Goal: Task Accomplishment & Management: Manage account settings

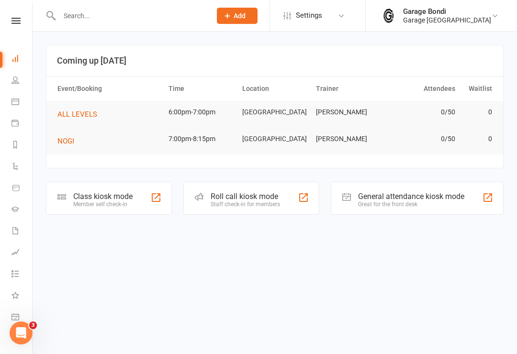
click at [104, 19] on input "text" at bounding box center [130, 15] width 148 height 13
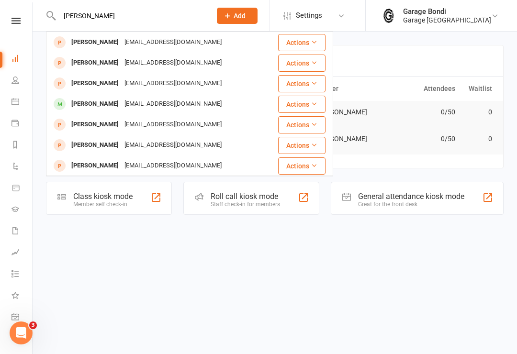
type input "Lach"
click at [106, 105] on div "Lachlan Preece" at bounding box center [94, 104] width 53 height 14
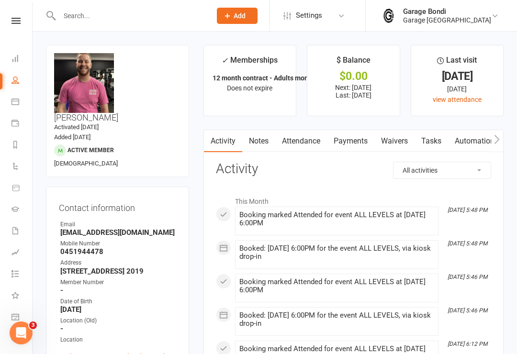
click at [356, 141] on link "Payments" at bounding box center [350, 141] width 47 height 22
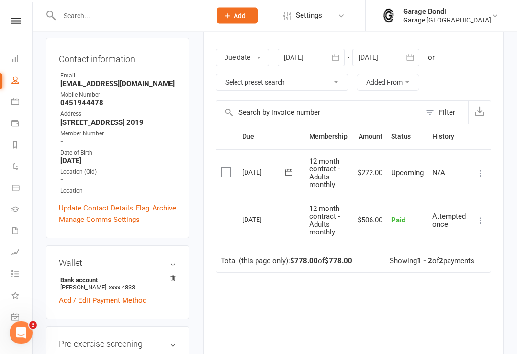
scroll to position [132, 0]
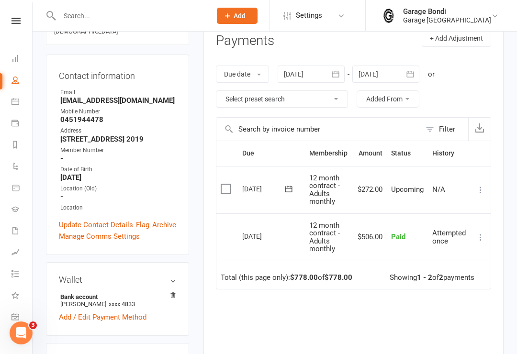
click at [479, 185] on icon at bounding box center [481, 190] width 10 height 10
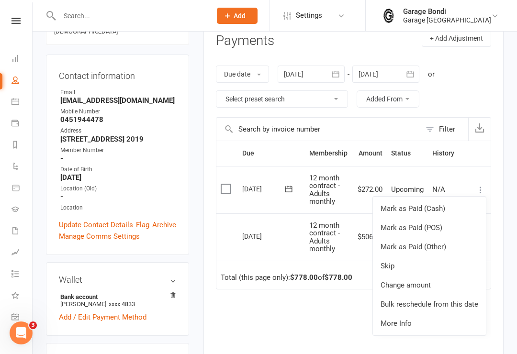
click at [422, 285] on link "Change amount" at bounding box center [429, 285] width 113 height 19
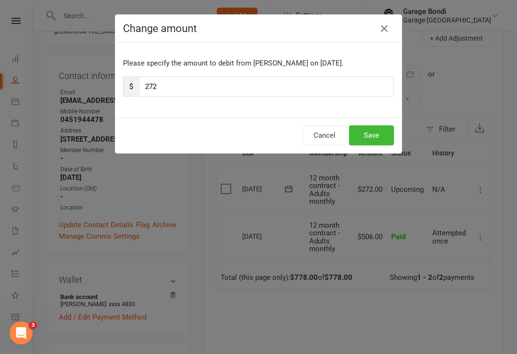
click at [191, 82] on input "272" at bounding box center [266, 87] width 255 height 20
type input "286"
click at [376, 137] on button "Save" at bounding box center [371, 135] width 45 height 20
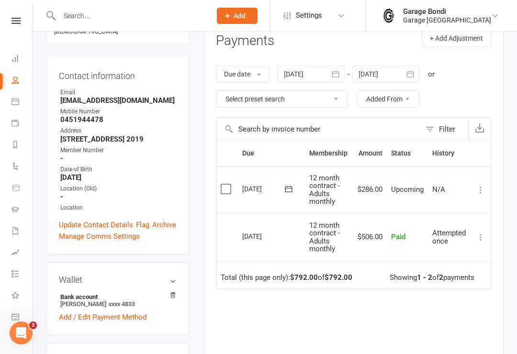
click at [88, 9] on input "text" at bounding box center [130, 15] width 148 height 13
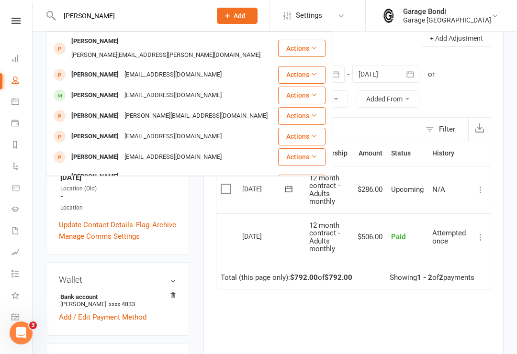
type input "Drew"
click at [96, 89] on div "Drew Jarvis" at bounding box center [94, 96] width 53 height 14
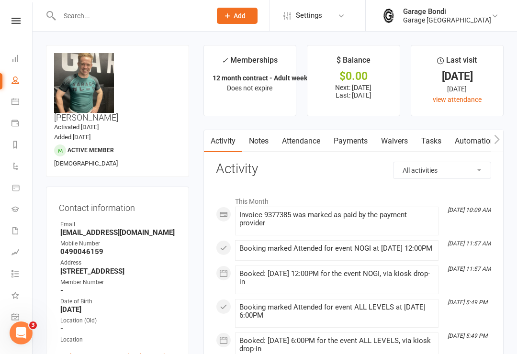
click at [353, 140] on link "Payments" at bounding box center [350, 141] width 47 height 22
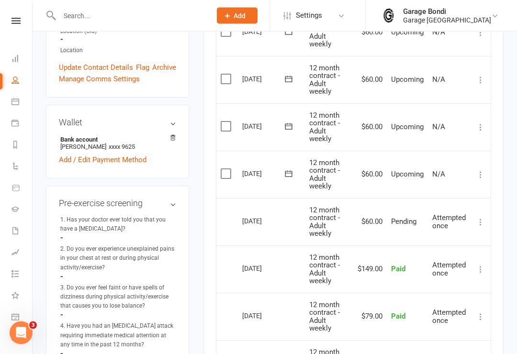
scroll to position [308, 0]
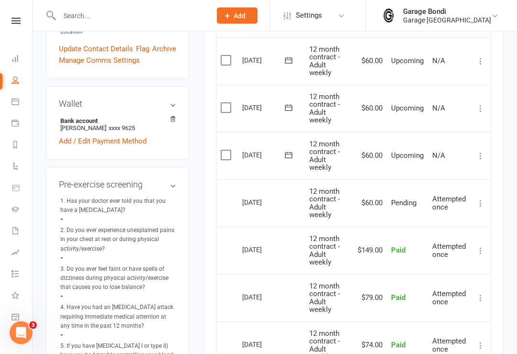
click at [480, 152] on icon at bounding box center [481, 157] width 10 height 10
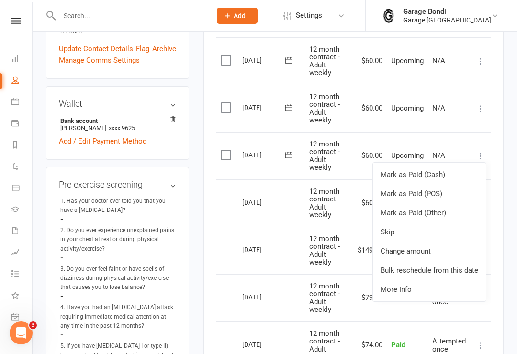
click at [417, 248] on link "Change amount" at bounding box center [429, 251] width 113 height 19
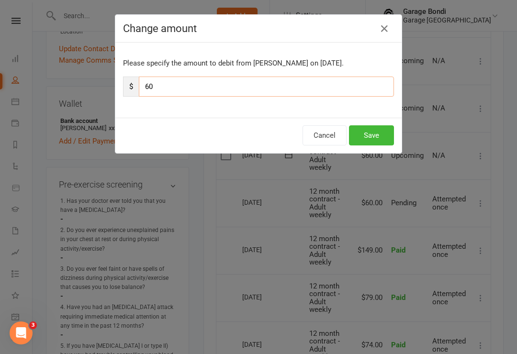
click at [178, 82] on input "60" at bounding box center [266, 87] width 255 height 20
type input "6"
type input "76"
click at [372, 134] on button "Save" at bounding box center [371, 135] width 45 height 20
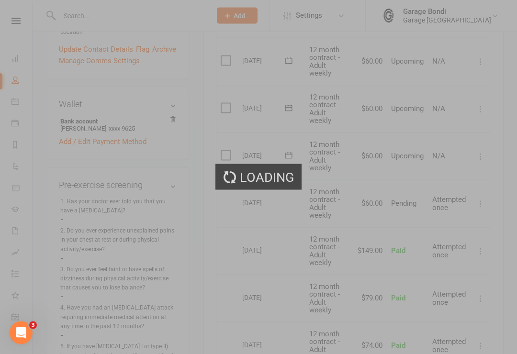
scroll to position [308, 0]
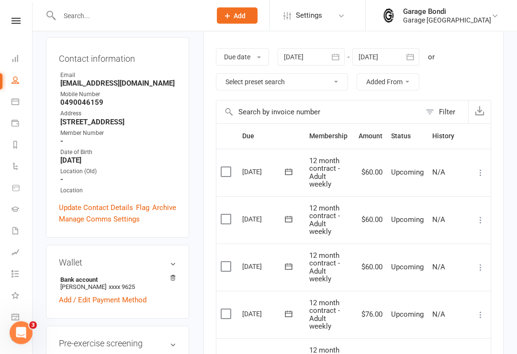
click at [103, 15] on input "text" at bounding box center [130, 15] width 148 height 13
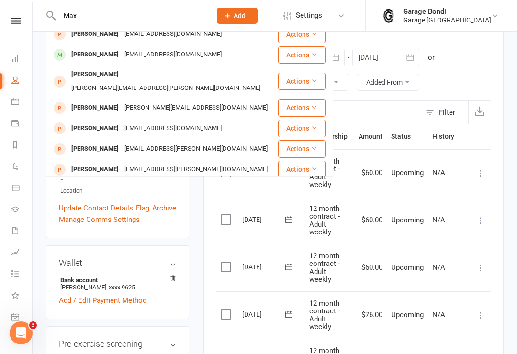
scroll to position [252, 0]
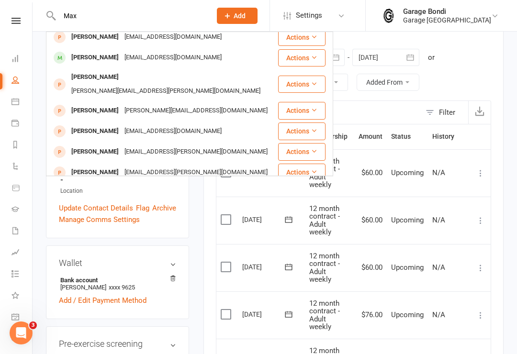
type input "Max"
click at [110, 58] on div "Maxime Cazenave" at bounding box center [94, 58] width 53 height 14
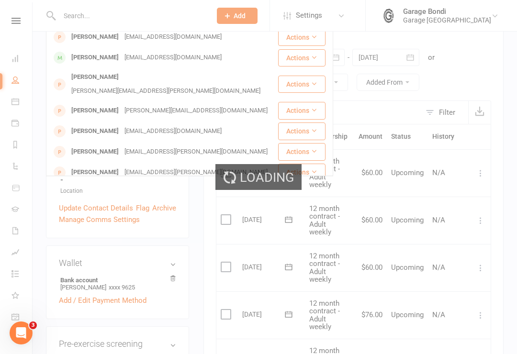
scroll to position [149, 0]
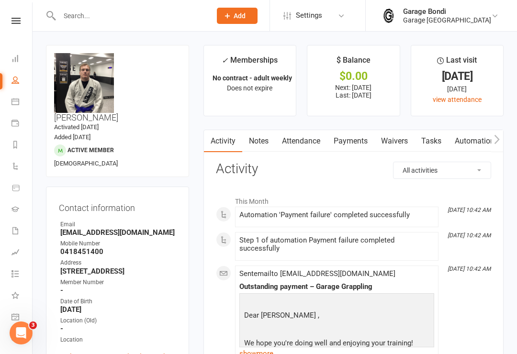
click at [349, 139] on link "Payments" at bounding box center [350, 141] width 47 height 22
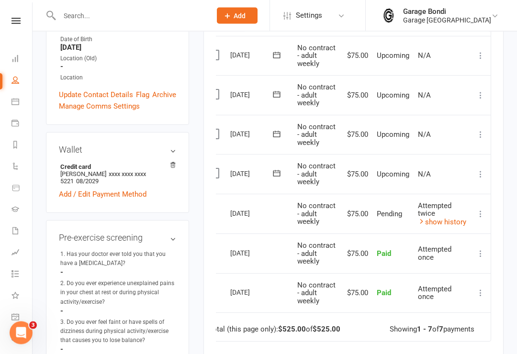
scroll to position [0, 12]
click at [478, 170] on icon at bounding box center [481, 175] width 10 height 10
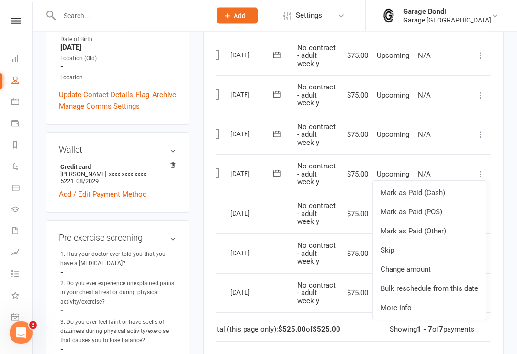
scroll to position [262, 0]
click at [411, 267] on link "Change amount" at bounding box center [429, 269] width 113 height 19
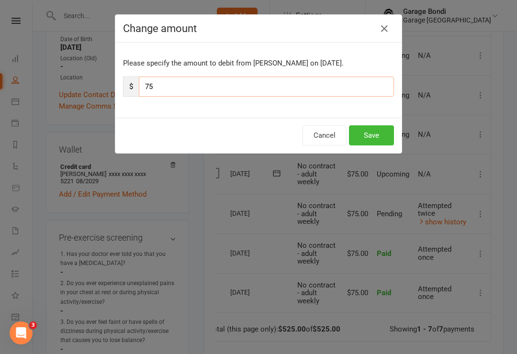
click at [207, 90] on input "75" at bounding box center [266, 87] width 255 height 20
type input "7"
type input "81"
click at [369, 142] on button "Save" at bounding box center [371, 135] width 45 height 20
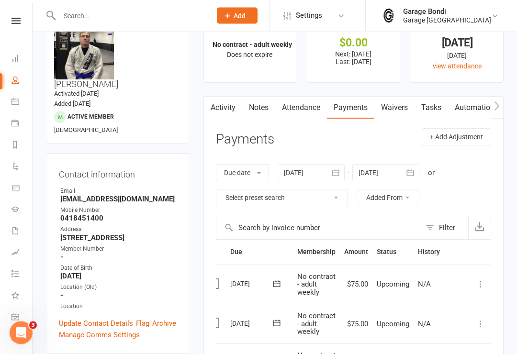
scroll to position [0, 0]
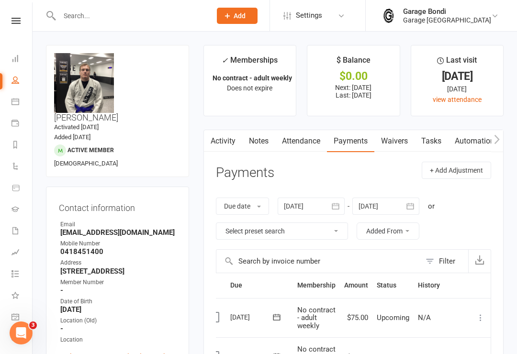
click at [95, 21] on input "text" at bounding box center [130, 15] width 148 height 13
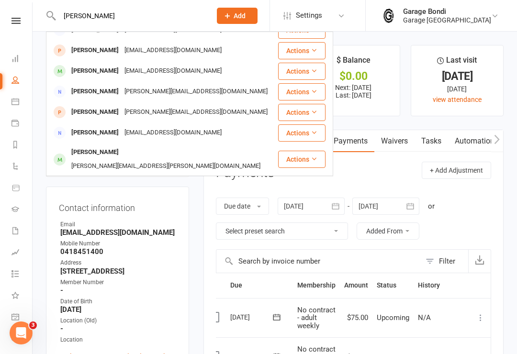
scroll to position [120, 0]
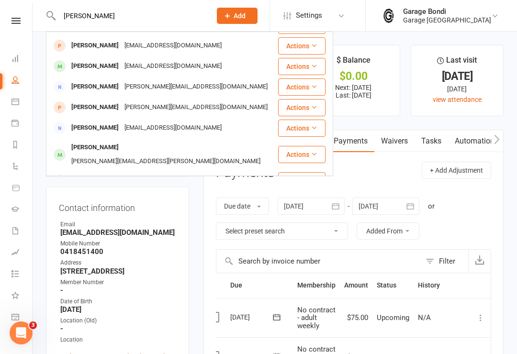
type input "Nick"
click at [85, 152] on div "Nick Saunders" at bounding box center [94, 148] width 53 height 14
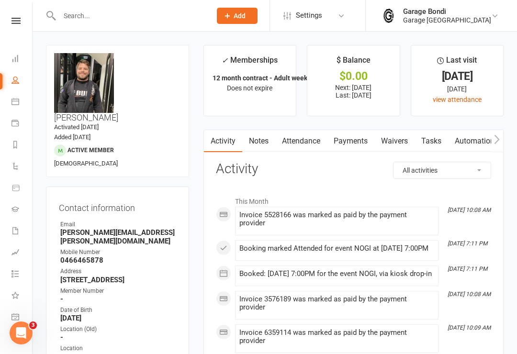
click at [346, 142] on link "Payments" at bounding box center [350, 141] width 47 height 22
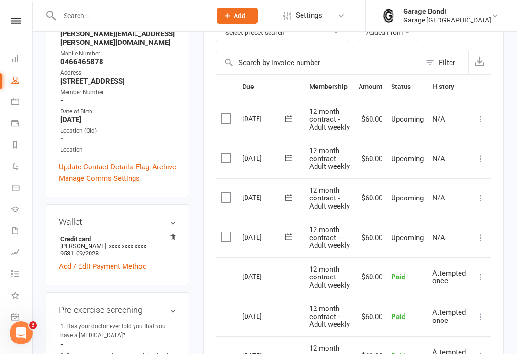
scroll to position [195, 0]
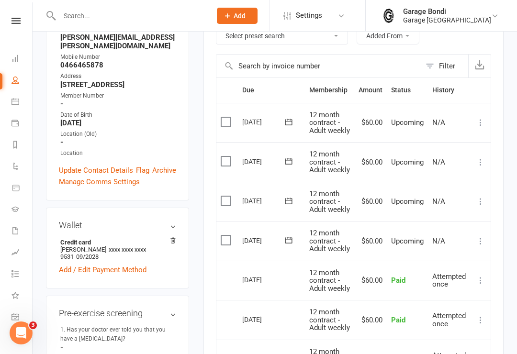
click at [479, 199] on icon at bounding box center [481, 202] width 10 height 10
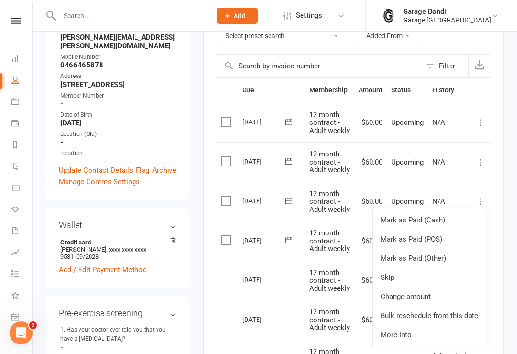
click at [439, 288] on link "Change amount" at bounding box center [429, 296] width 113 height 19
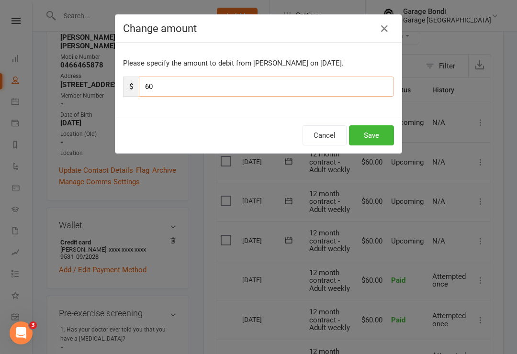
click at [174, 82] on input "60" at bounding box center [266, 87] width 255 height 20
type input "62"
click at [378, 135] on button "Save" at bounding box center [371, 135] width 45 height 20
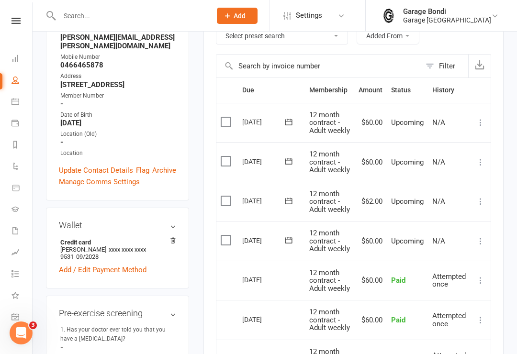
click at [107, 12] on input "text" at bounding box center [130, 15] width 148 height 13
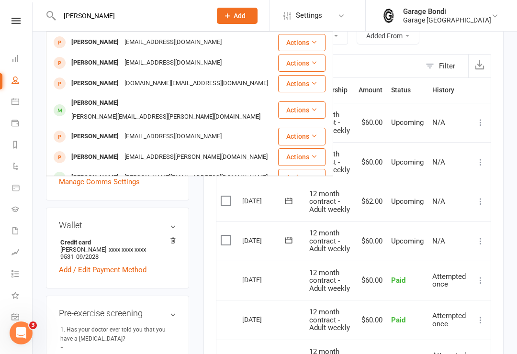
type input "Luca"
click at [90, 109] on div "Luca Robalino" at bounding box center [94, 103] width 53 height 14
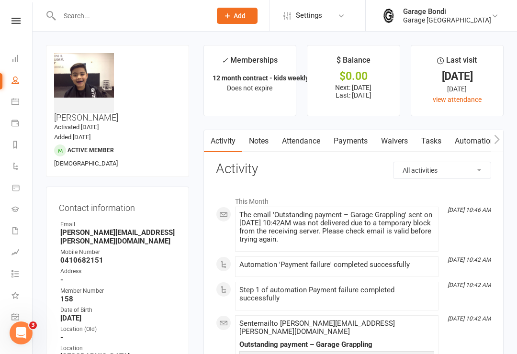
click at [357, 144] on link "Payments" at bounding box center [350, 141] width 47 height 22
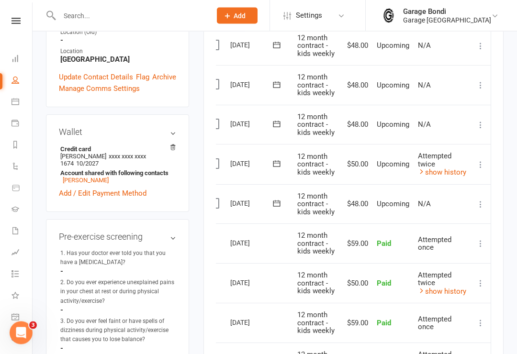
scroll to position [0, 12]
click at [479, 200] on icon at bounding box center [481, 205] width 10 height 10
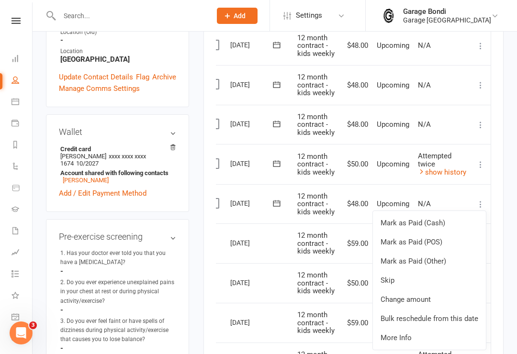
click at [415, 296] on link "Change amount" at bounding box center [429, 299] width 113 height 19
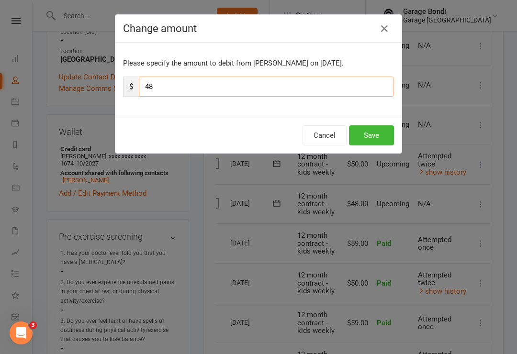
click at [180, 90] on input "48" at bounding box center [266, 87] width 255 height 20
type input "4"
type input "50"
click at [372, 133] on button "Save" at bounding box center [371, 135] width 45 height 20
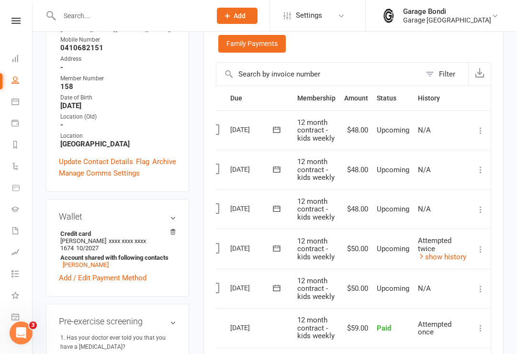
scroll to position [0, 0]
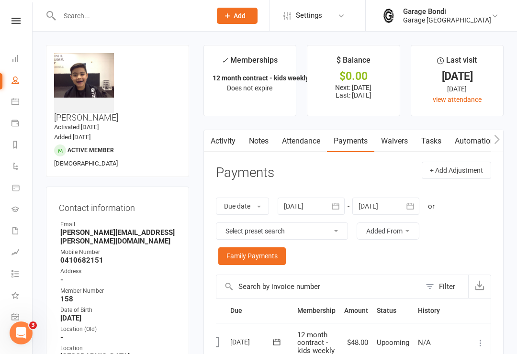
click at [76, 28] on div at bounding box center [125, 15] width 158 height 31
click at [102, 17] on input "text" at bounding box center [130, 15] width 148 height 13
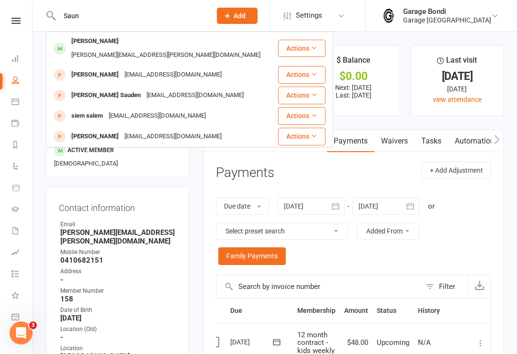
type input "Saun"
click at [105, 41] on div "Nick Saunders" at bounding box center [94, 41] width 53 height 14
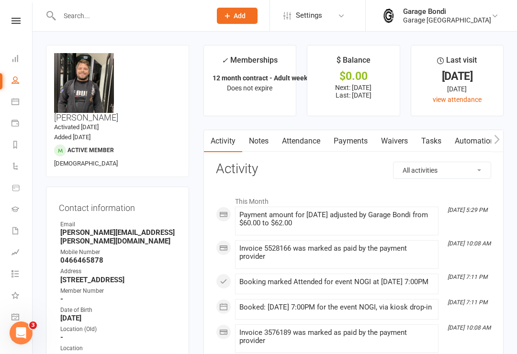
click at [19, 106] on link "Calendar" at bounding box center [22, 103] width 22 height 22
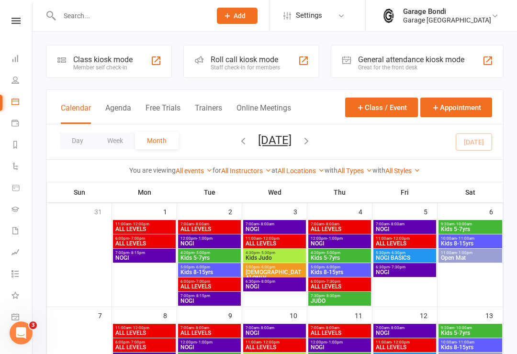
click at [103, 63] on div "Class kiosk mode" at bounding box center [102, 59] width 59 height 9
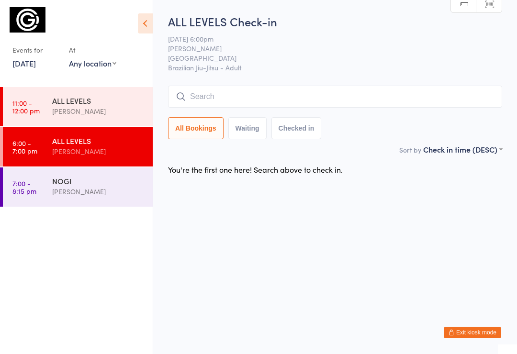
click at [216, 103] on input "search" at bounding box center [335, 97] width 334 height 22
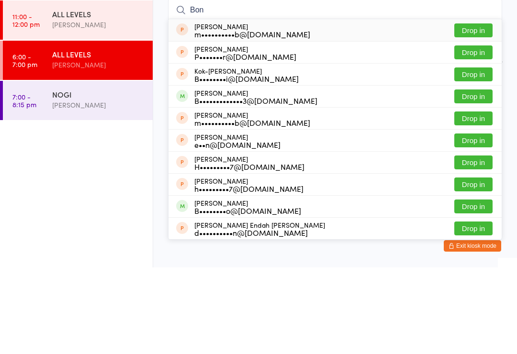
type input "Bon"
click at [472, 176] on button "Drop in" at bounding box center [473, 183] width 38 height 14
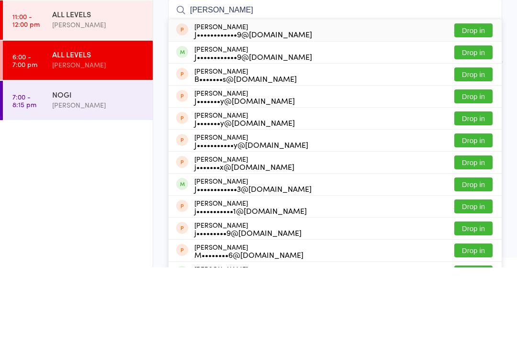
type input "James cle"
click at [480, 132] on button "Drop in" at bounding box center [473, 139] width 38 height 14
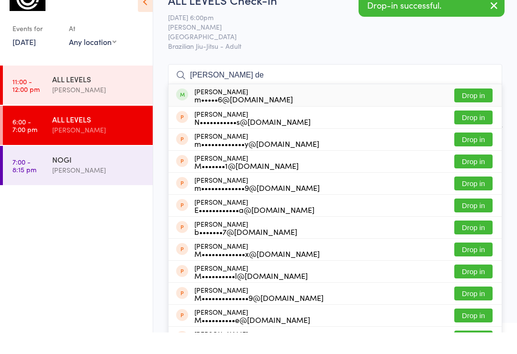
type input "Michael de"
click at [475, 110] on button "Drop in" at bounding box center [473, 117] width 38 height 14
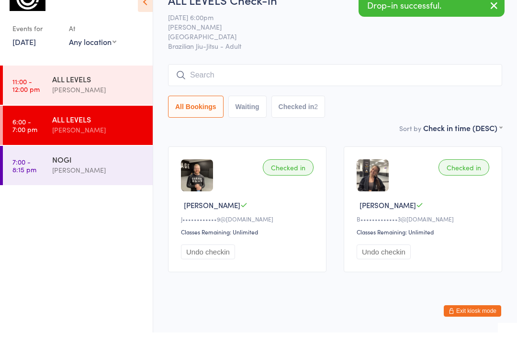
scroll to position [18, 0]
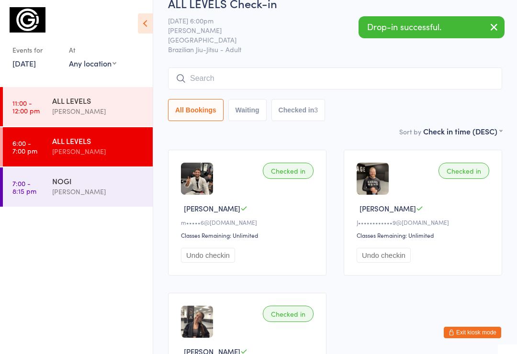
click at [250, 90] on input "search" at bounding box center [335, 78] width 334 height 22
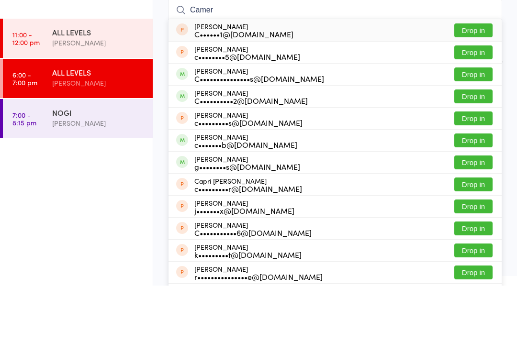
type input "Camer"
click at [465, 136] on button "Drop in" at bounding box center [473, 143] width 38 height 14
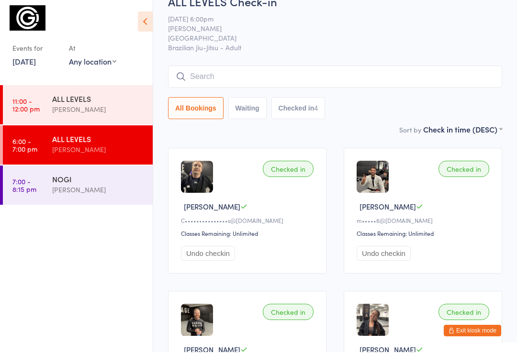
scroll to position [0, 0]
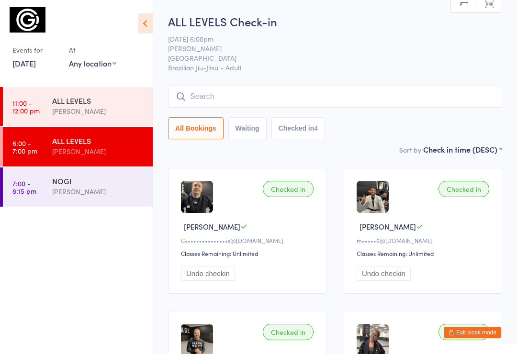
click at [36, 68] on link "15 Sep, 2025" at bounding box center [23, 63] width 23 height 11
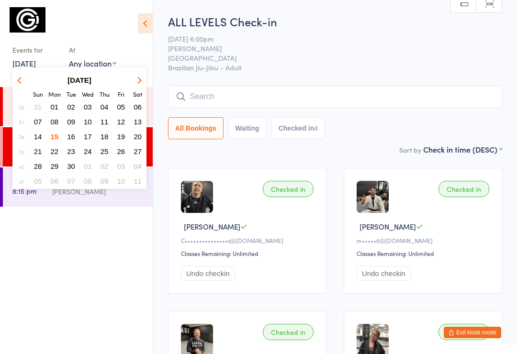
click at [136, 123] on span "13" at bounding box center [138, 122] width 8 height 8
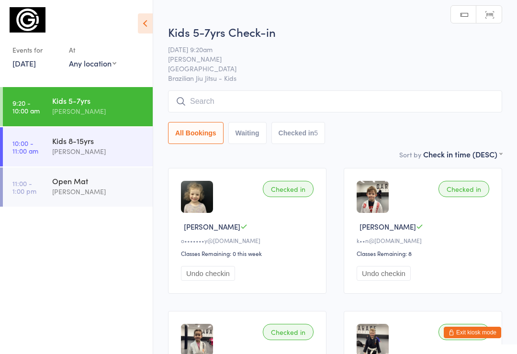
click at [245, 107] on input "search" at bounding box center [335, 101] width 334 height 22
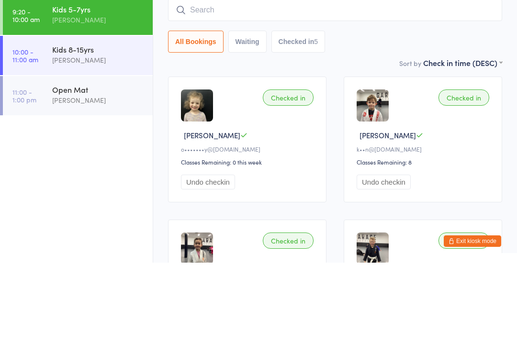
click at [61, 186] on div "[PERSON_NAME]" at bounding box center [98, 191] width 92 height 11
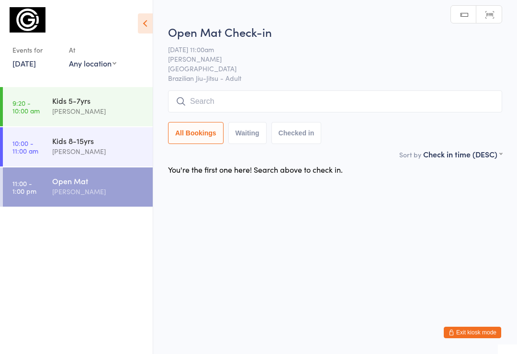
click at [249, 102] on input "search" at bounding box center [335, 101] width 334 height 22
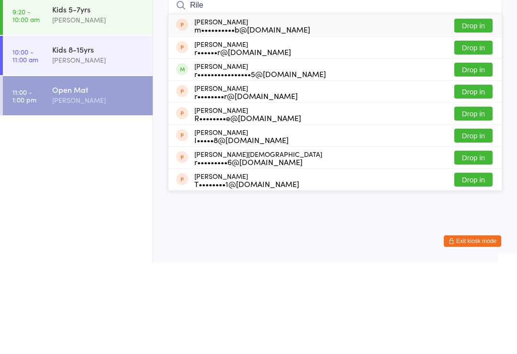
type input "Rile"
click at [474, 154] on button "Drop in" at bounding box center [473, 161] width 38 height 14
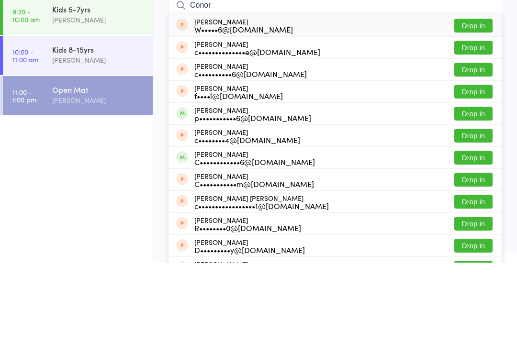
type input "Conor"
click at [480, 198] on button "Drop in" at bounding box center [473, 205] width 38 height 14
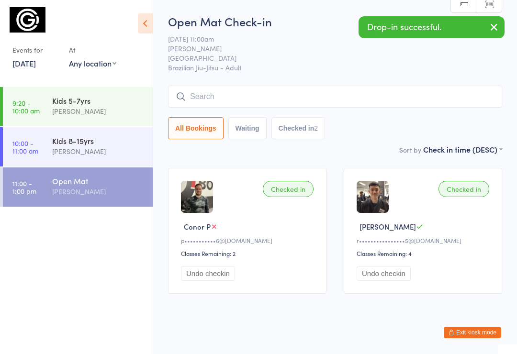
click at [36, 66] on link "13 Sep, 2025" at bounding box center [23, 63] width 23 height 11
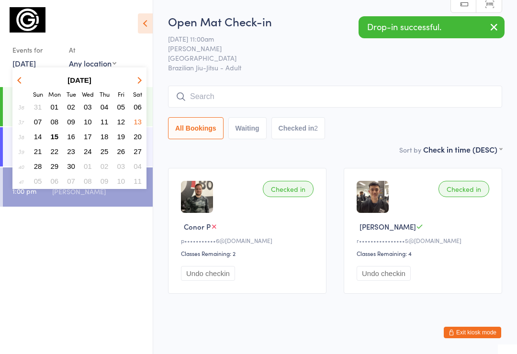
click at [55, 139] on span "15" at bounding box center [55, 137] width 8 height 8
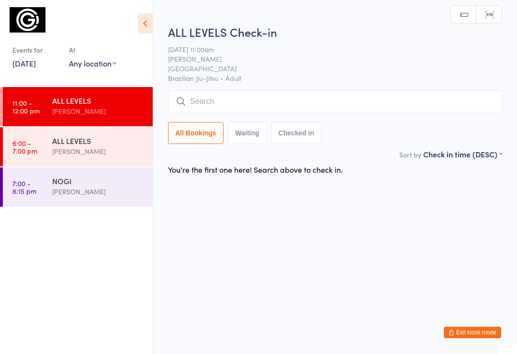
click at [268, 107] on input "search" at bounding box center [335, 101] width 334 height 22
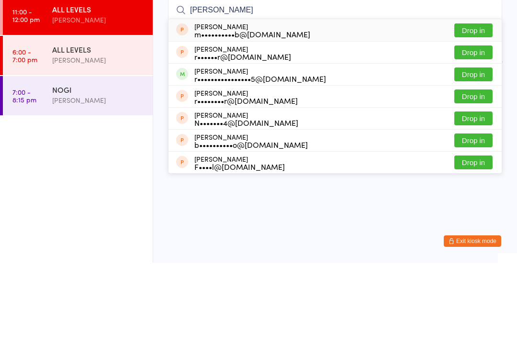
type input "Riley"
click at [470, 159] on button "Drop in" at bounding box center [473, 166] width 38 height 14
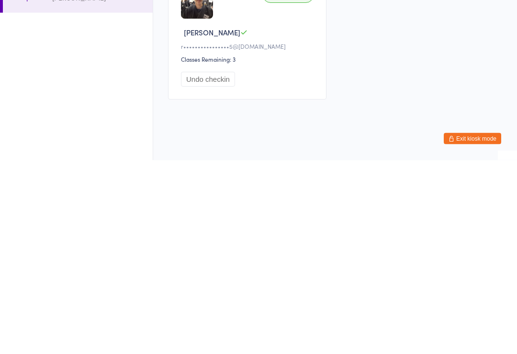
scroll to position [18, 0]
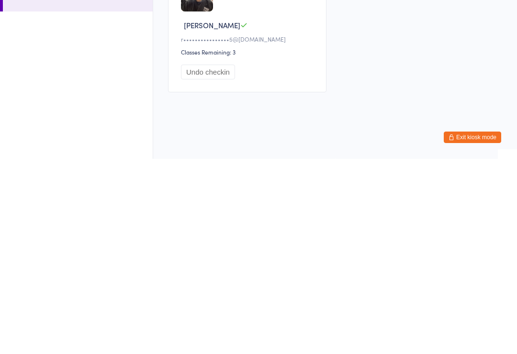
click at [476, 327] on button "Exit kiosk mode" at bounding box center [472, 332] width 57 height 11
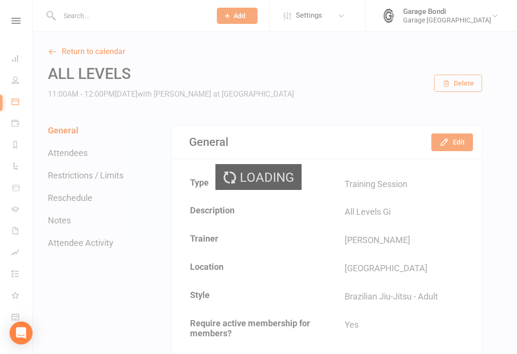
click at [119, 21] on input "text" at bounding box center [130, 15] width 148 height 13
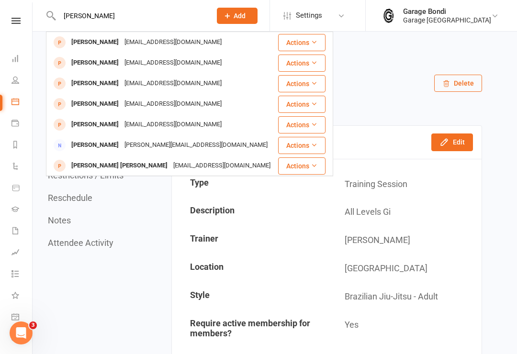
type input "[PERSON_NAME]"
click at [101, 38] on div "[PERSON_NAME]" at bounding box center [94, 42] width 53 height 14
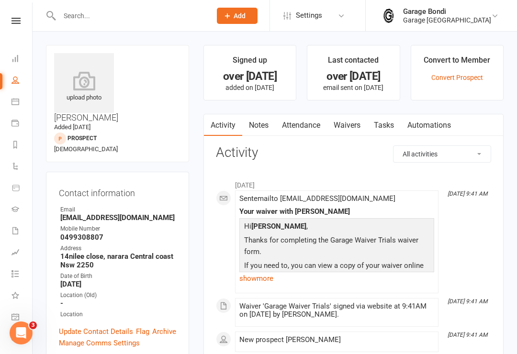
click at [467, 75] on link "Convert Prospect" at bounding box center [457, 78] width 52 height 8
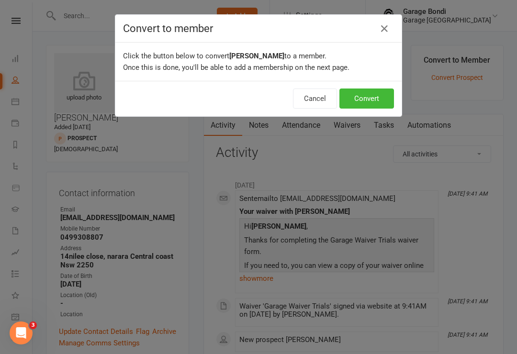
click at [372, 97] on button "Convert" at bounding box center [366, 99] width 55 height 20
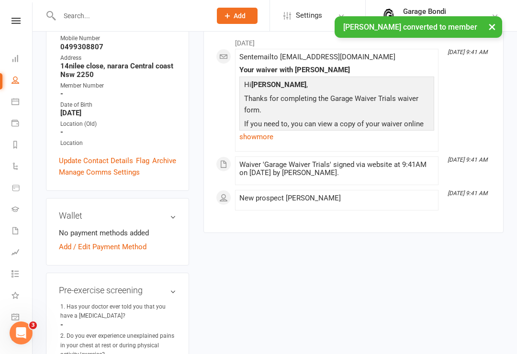
scroll to position [191, 0]
click at [128, 241] on link "Add / Edit Payment Method" at bounding box center [103, 246] width 88 height 11
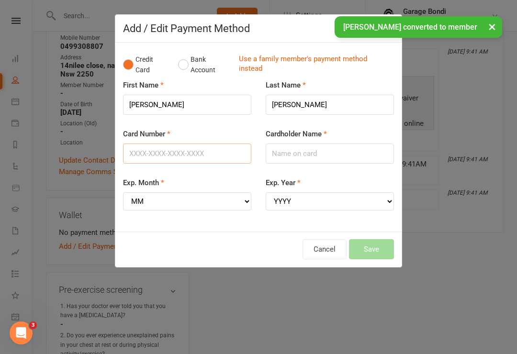
click at [165, 152] on input "Card Number" at bounding box center [187, 154] width 128 height 20
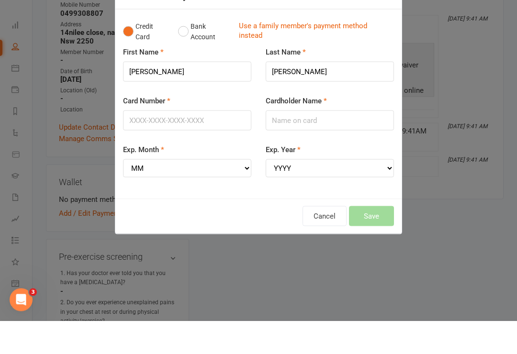
click at [186, 50] on button "Bank Account" at bounding box center [204, 64] width 53 height 29
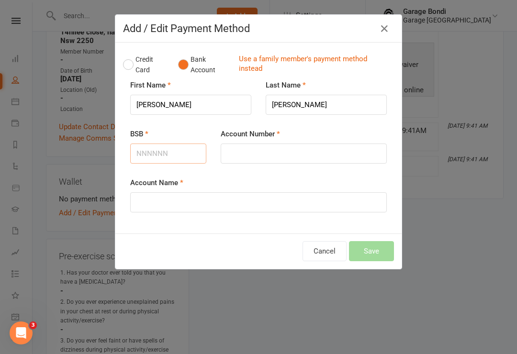
click at [168, 150] on input "BSB" at bounding box center [168, 154] width 76 height 20
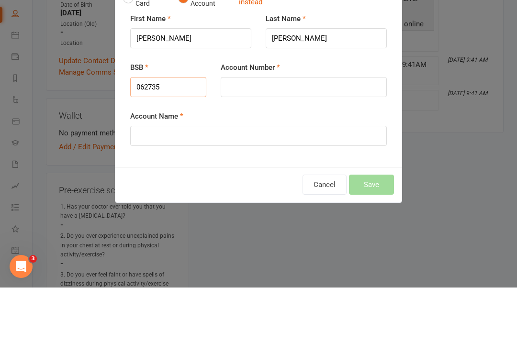
type input "062735"
click at [247, 144] on input "Account Number" at bounding box center [304, 154] width 166 height 20
type input "10168720"
click at [213, 192] on input "Account Name" at bounding box center [258, 202] width 257 height 20
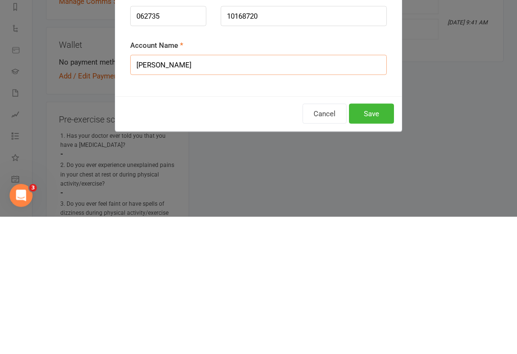
type input "Nicolas Ritchie"
click at [378, 241] on button "Save" at bounding box center [371, 251] width 45 height 20
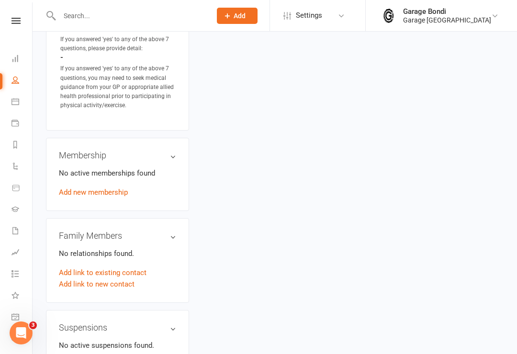
scroll to position [732, 0]
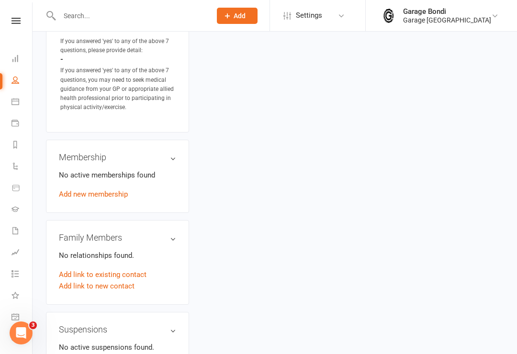
click at [108, 190] on link "Add new membership" at bounding box center [93, 194] width 69 height 9
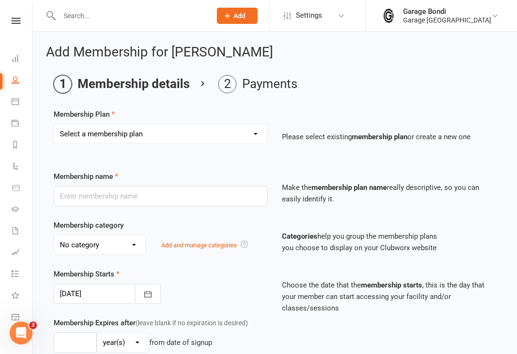
click at [249, 135] on select "Select a membership plan Create new Membership Plan 12 month contract - kids we…" at bounding box center [160, 133] width 213 height 19
select select "9"
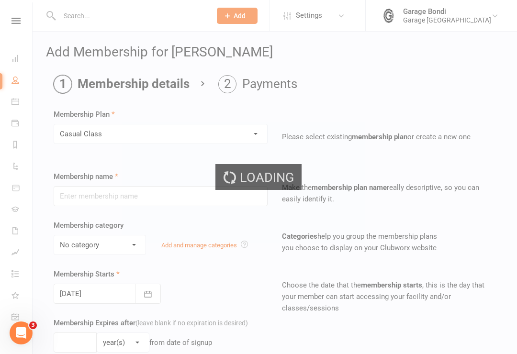
type input "Casual Class"
select select "1"
type input "1"
select select "0"
type input "1"
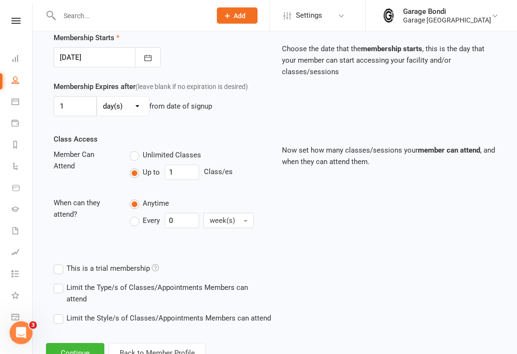
click at [92, 352] on button "Continue" at bounding box center [75, 354] width 58 height 20
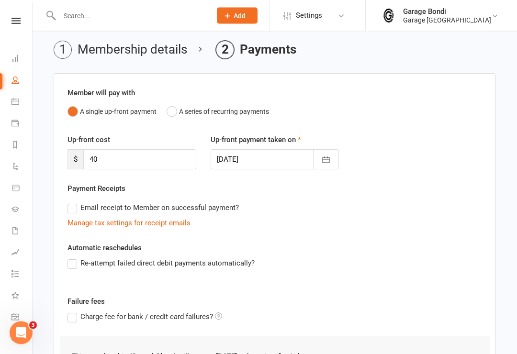
click at [76, 264] on label "Re-attempt failed direct debit payments automatically?" at bounding box center [160, 263] width 187 height 11
click at [74, 258] on input "Re-attempt failed direct debit payments automatically?" at bounding box center [70, 258] width 6 height 0
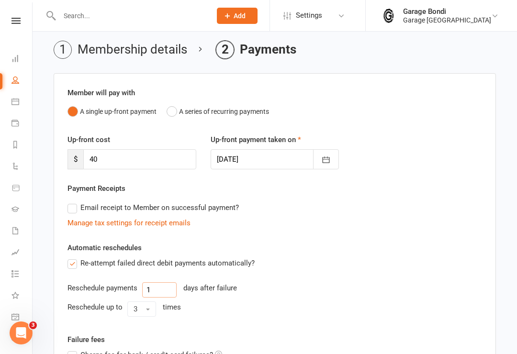
click at [165, 295] on input "1" at bounding box center [159, 289] width 34 height 15
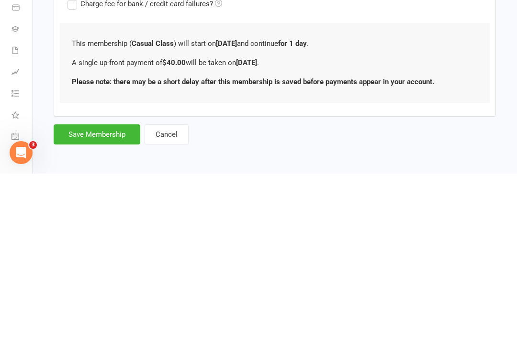
type input "3"
click at [108, 305] on button "Save Membership" at bounding box center [97, 315] width 87 height 20
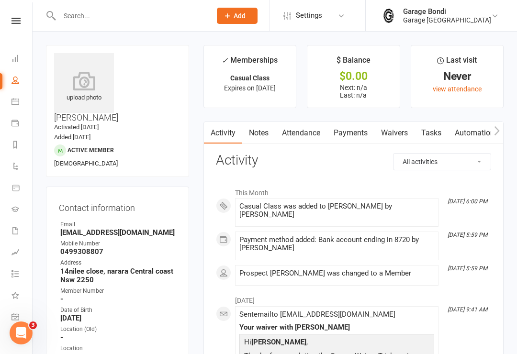
click at [17, 109] on link "Calendar" at bounding box center [22, 103] width 22 height 22
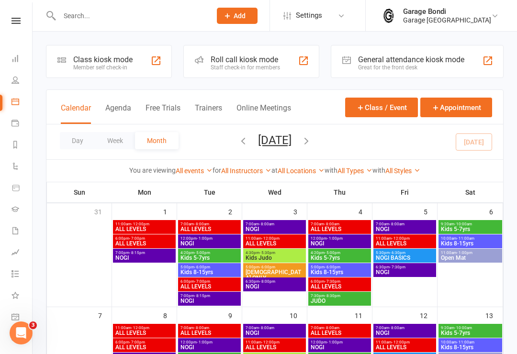
click at [93, 72] on div "Class kiosk mode Member self check-in" at bounding box center [109, 61] width 126 height 33
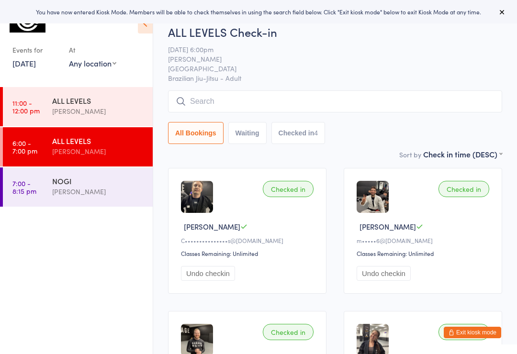
click at [227, 101] on input "search" at bounding box center [335, 101] width 334 height 22
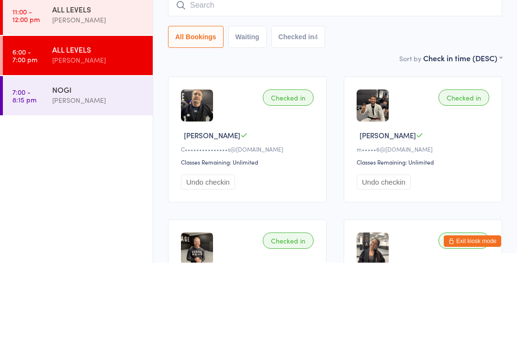
scroll to position [91, 0]
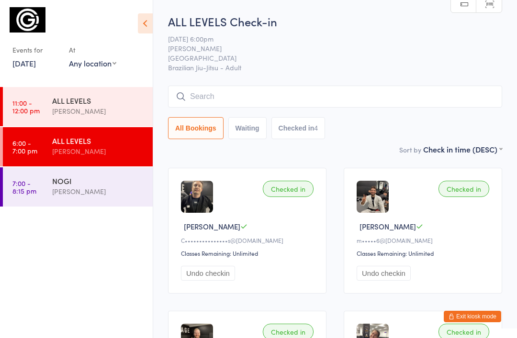
click at [108, 196] on div "[PERSON_NAME]" at bounding box center [98, 191] width 92 height 11
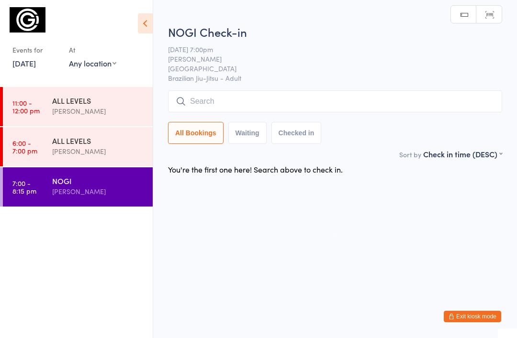
click at [466, 321] on button "Exit kiosk mode" at bounding box center [472, 316] width 57 height 11
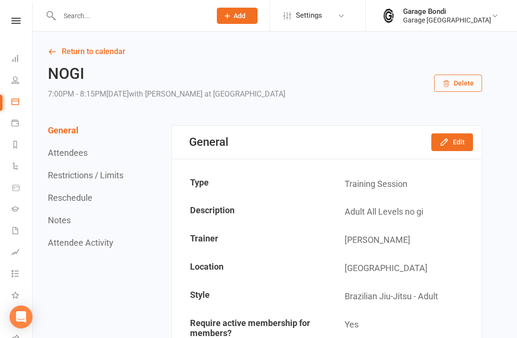
click at [111, 17] on input "text" at bounding box center [130, 15] width 148 height 13
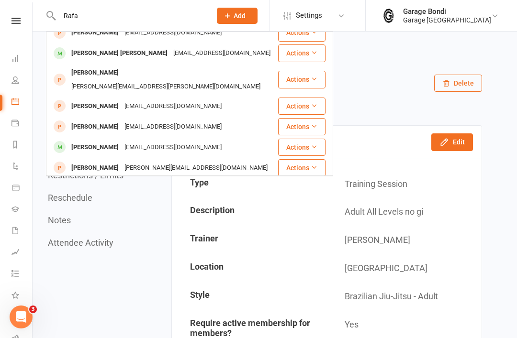
scroll to position [165, 0]
type input "Rafa"
click at [74, 141] on div "Raffaele Ponzetta" at bounding box center [94, 148] width 53 height 14
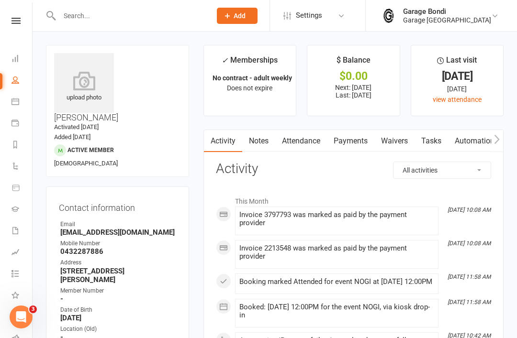
click at [349, 138] on link "Payments" at bounding box center [350, 141] width 47 height 22
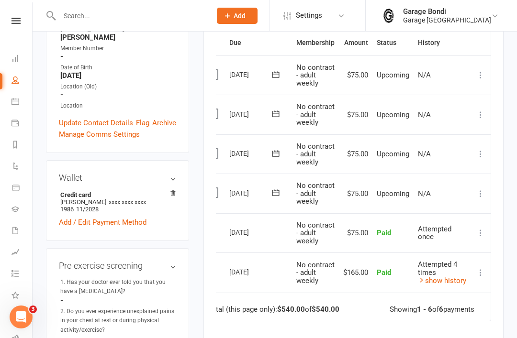
scroll to position [0, 15]
click at [482, 192] on icon at bounding box center [481, 194] width 10 height 10
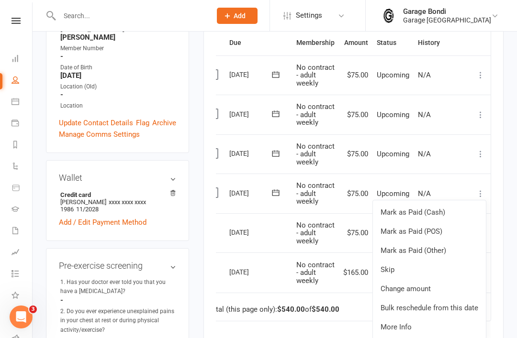
click at [432, 280] on link "Change amount" at bounding box center [429, 289] width 113 height 19
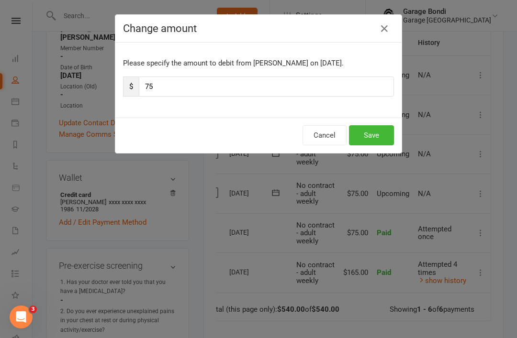
click at [175, 89] on input "75" at bounding box center [266, 87] width 255 height 20
type input "7"
type input "225"
click at [376, 133] on button "Save" at bounding box center [371, 135] width 45 height 20
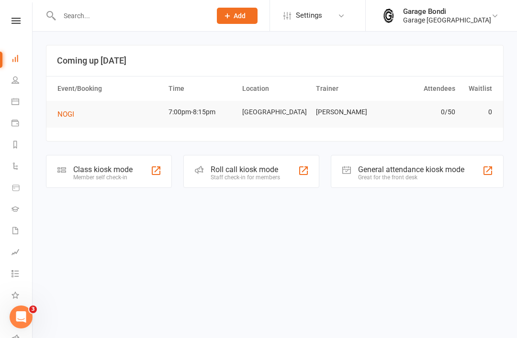
click at [118, 22] on input "text" at bounding box center [130, 15] width 148 height 13
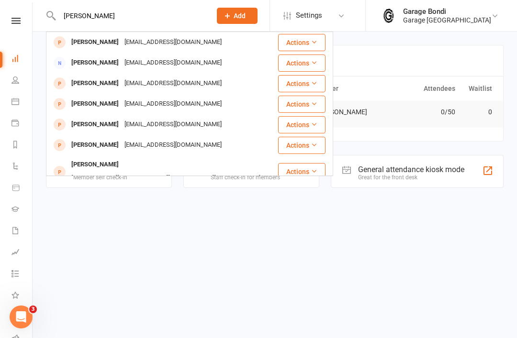
type input "[PERSON_NAME]"
click at [99, 88] on div "[PERSON_NAME]" at bounding box center [94, 84] width 53 height 14
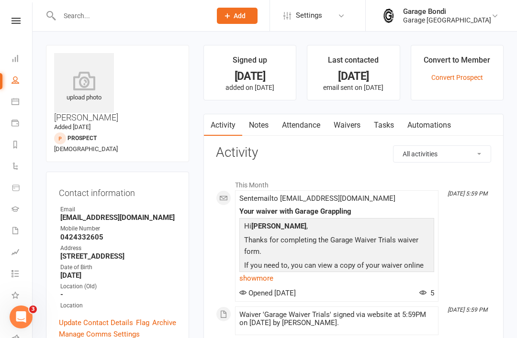
click at [449, 78] on link "Convert Prospect" at bounding box center [457, 78] width 52 height 8
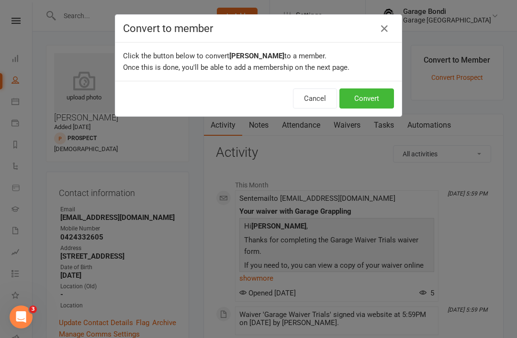
click at [388, 101] on button "Convert" at bounding box center [366, 99] width 55 height 20
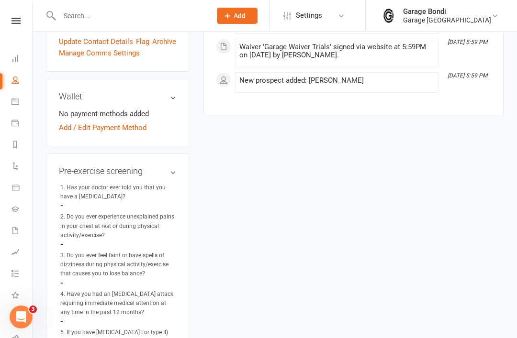
scroll to position [301, 0]
click at [120, 123] on link "Add / Edit Payment Method" at bounding box center [103, 128] width 88 height 11
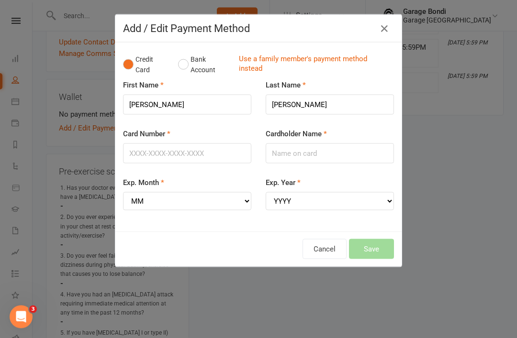
scroll to position [301, 0]
click at [386, 25] on icon "button" at bounding box center [384, 28] width 11 height 11
